Goal: Information Seeking & Learning: Learn about a topic

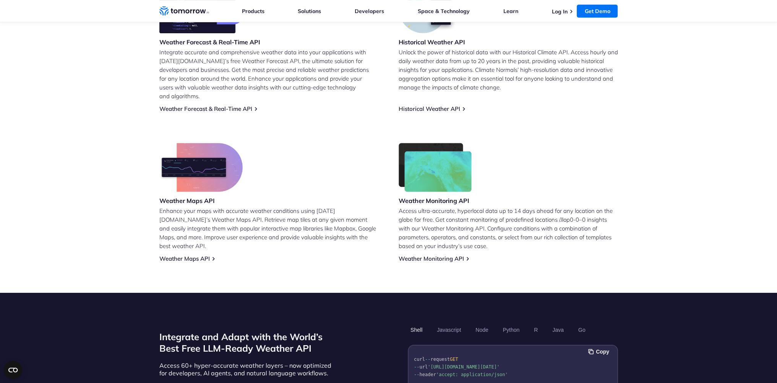
scroll to position [382, 0]
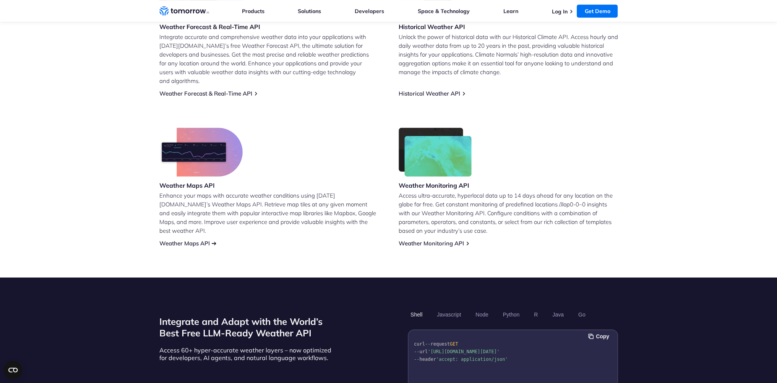
click at [203, 240] on link "Weather Maps API" at bounding box center [184, 243] width 50 height 7
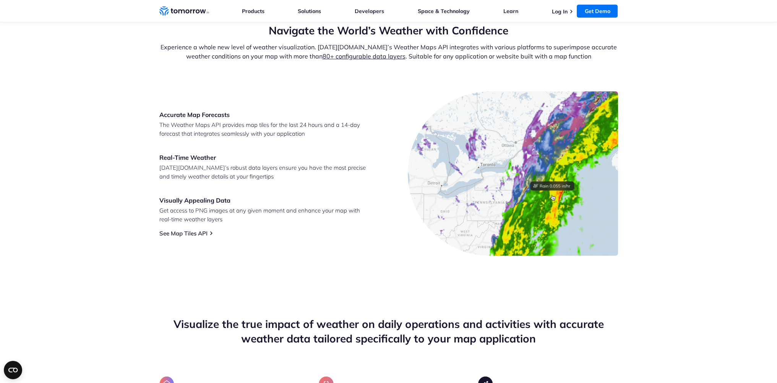
scroll to position [268, 0]
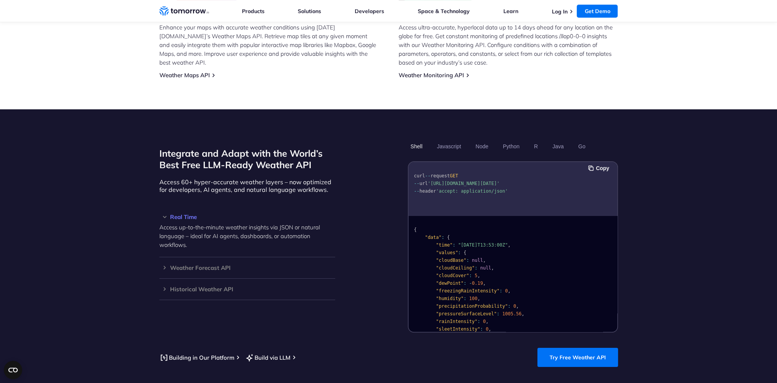
scroll to position [535, 0]
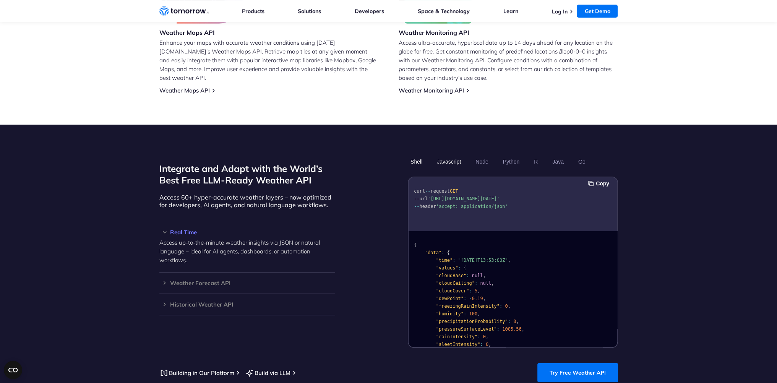
click at [451, 155] on button "Javascript" at bounding box center [448, 161] width 29 height 13
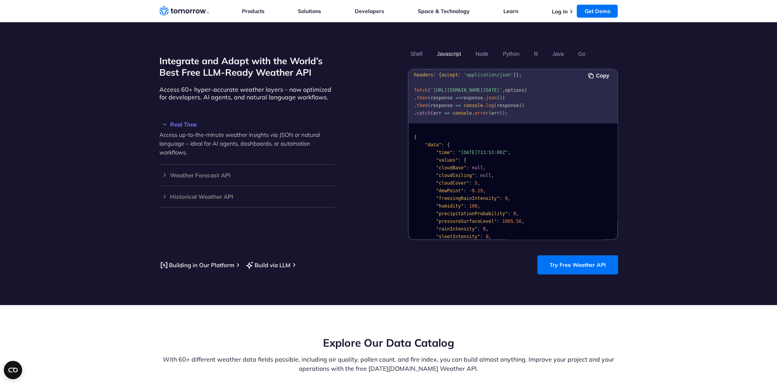
scroll to position [650, 0]
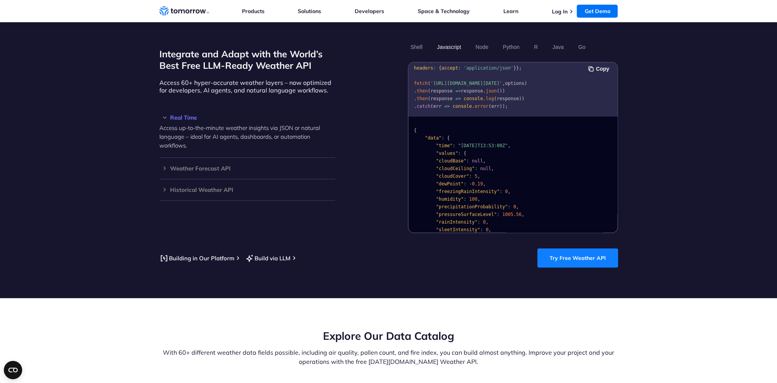
click at [581, 255] on link "Try Free Weather API" at bounding box center [577, 257] width 81 height 19
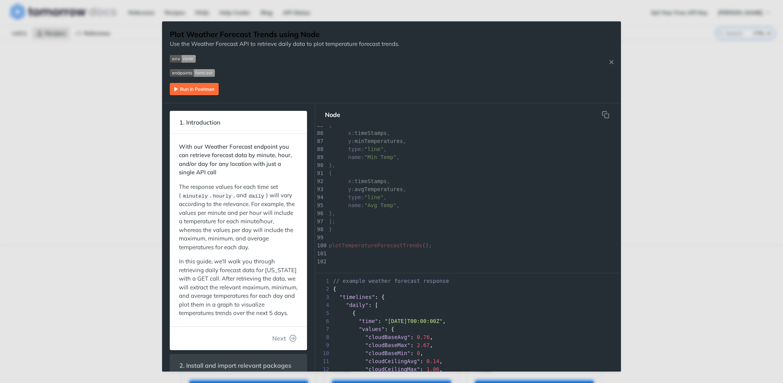
scroll to position [621, 0]
click at [193, 90] on img "Expand image" at bounding box center [194, 89] width 49 height 12
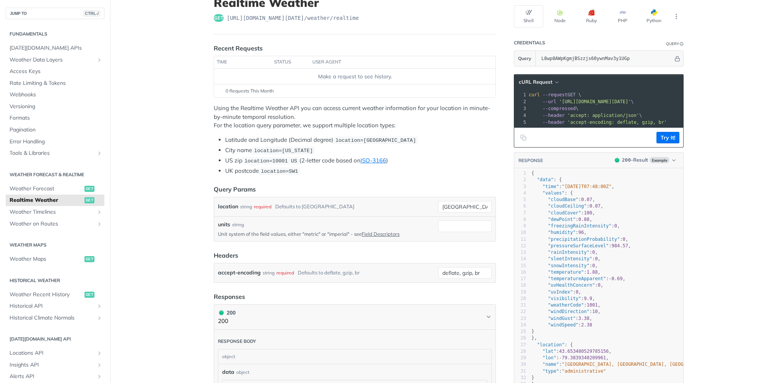
scroll to position [76, 0]
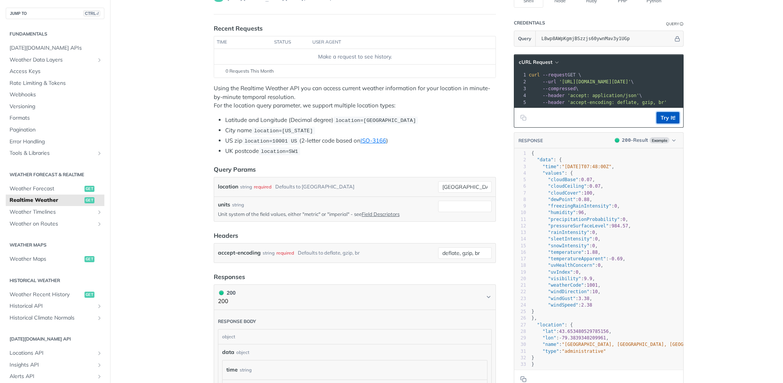
click at [662, 123] on button "Try It!" at bounding box center [667, 117] width 23 height 11
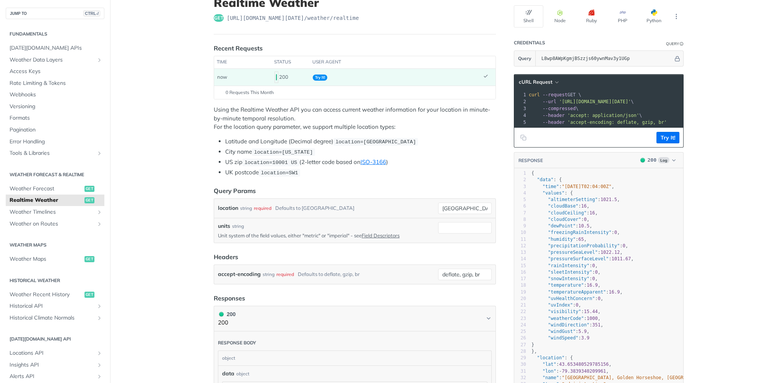
scroll to position [38, 0]
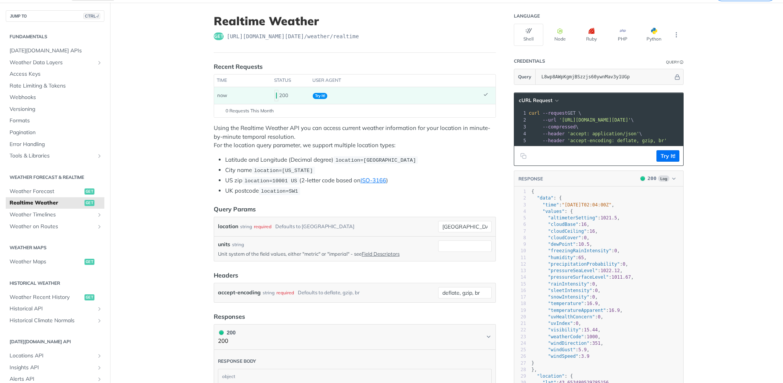
click at [612, 127] on pre "--compressed \" at bounding box center [673, 126] width 293 height 7
click at [610, 133] on span "'accept: application/json'" at bounding box center [603, 133] width 72 height 5
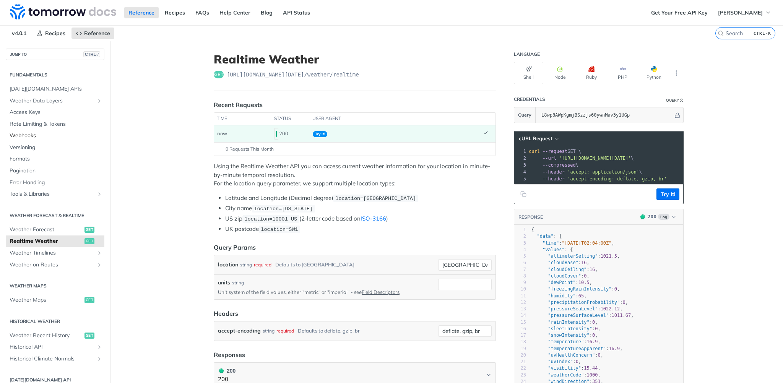
click at [28, 137] on span "Webhooks" at bounding box center [56, 136] width 93 height 8
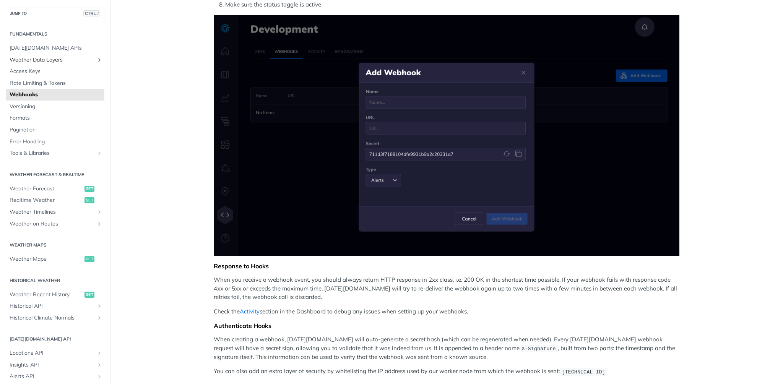
click at [32, 57] on span "Weather Data Layers" at bounding box center [52, 60] width 85 height 8
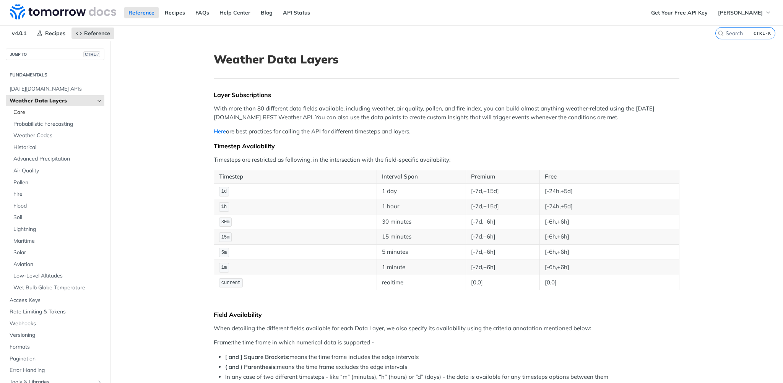
click at [18, 113] on span "Core" at bounding box center [57, 113] width 89 height 8
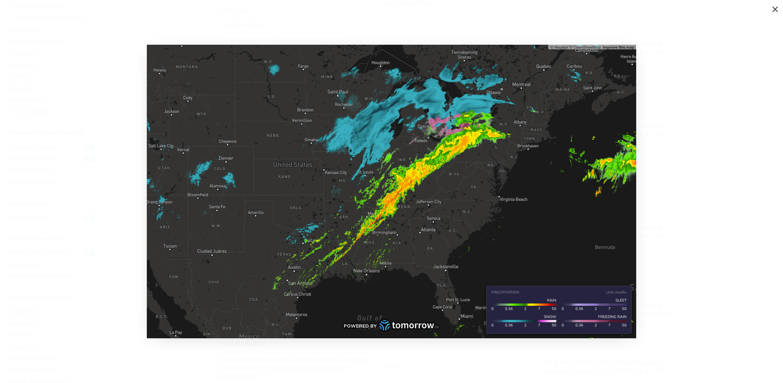
click at [112, 159] on span "Collapse image" at bounding box center [391, 191] width 783 height 383
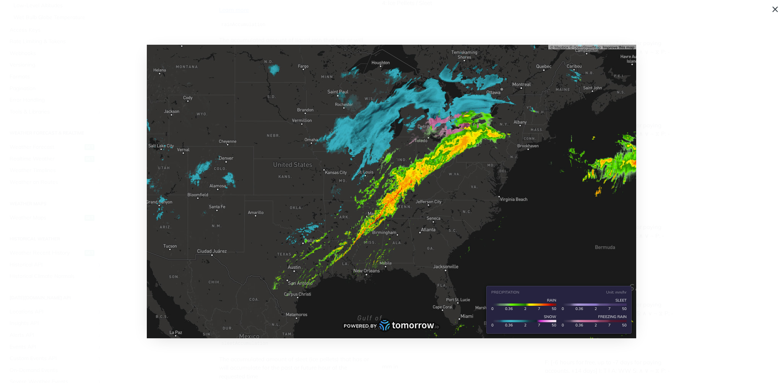
click at [717, 204] on span "Collapse image" at bounding box center [391, 191] width 783 height 383
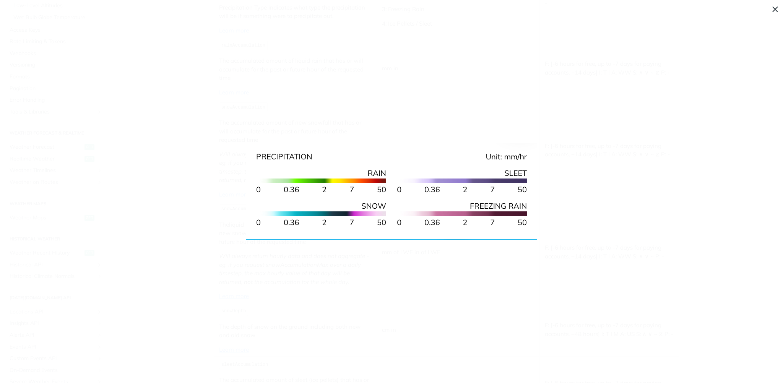
click at [716, 194] on span "Collapse image" at bounding box center [391, 191] width 783 height 383
